Goal: Information Seeking & Learning: Learn about a topic

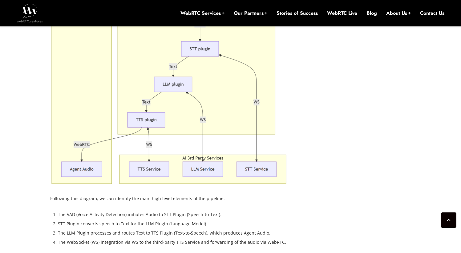
click at [356, 119] on div "October 31, 2024 Alberto Gonzalez Comments Off on Real Time Voice AI: OpenAI vs…" at bounding box center [231, 133] width 368 height 2758
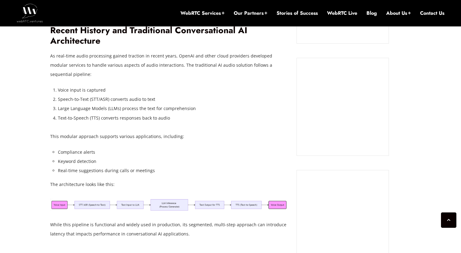
scroll to position [380, 0]
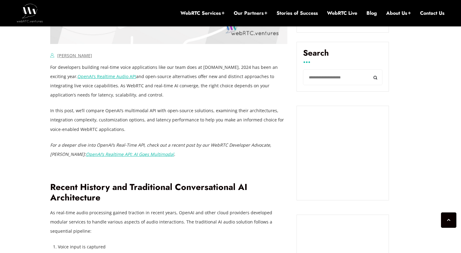
click at [113, 77] on link "OpenAI’s Realtime Audio API" at bounding box center [107, 77] width 59 height 6
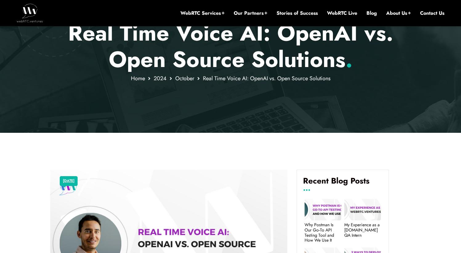
scroll to position [37, 0]
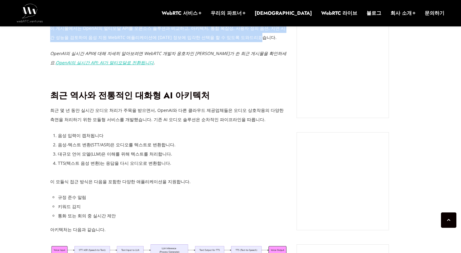
scroll to position [358, 0]
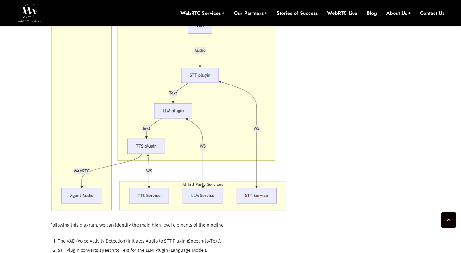
scroll to position [1440, 0]
